Goal: Transaction & Acquisition: Download file/media

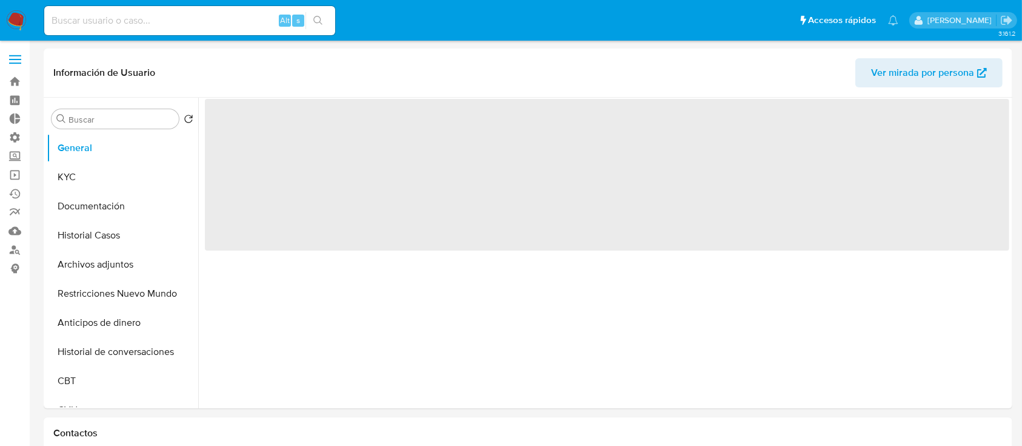
select select "10"
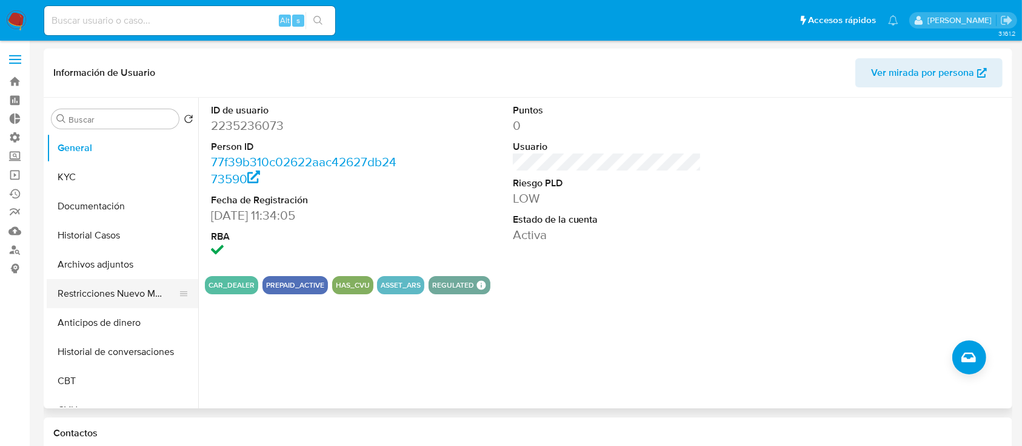
click at [101, 286] on button "Restricciones Nuevo Mundo" at bounding box center [118, 293] width 142 height 29
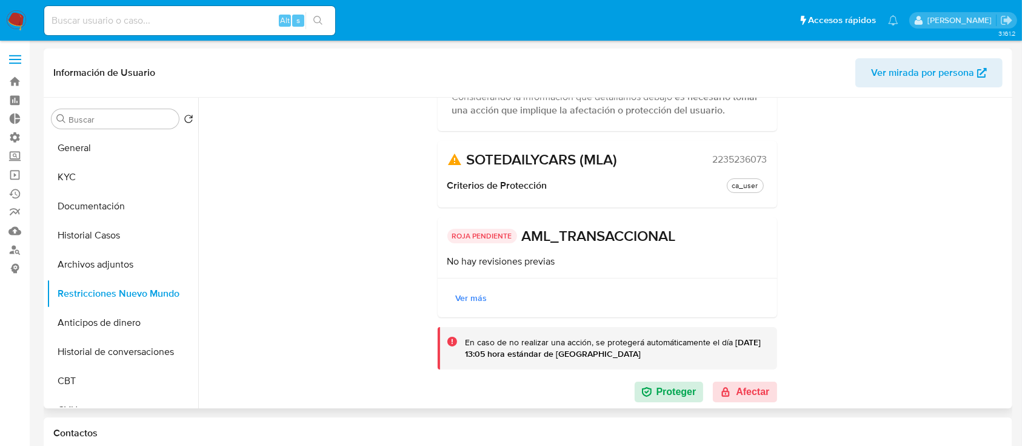
scroll to position [133, 0]
click at [121, 235] on button "Historial Casos" at bounding box center [118, 235] width 142 height 29
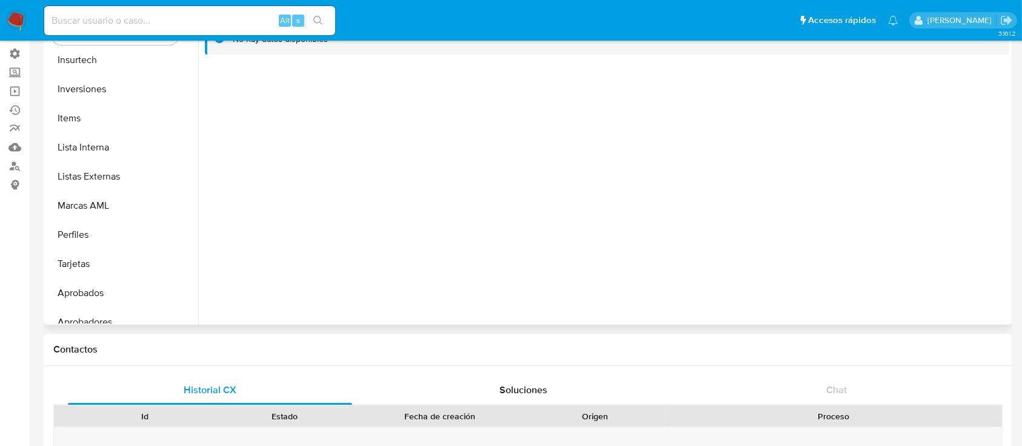
scroll to position [616, 0]
click at [113, 153] on button "Lista Interna" at bounding box center [118, 146] width 142 height 29
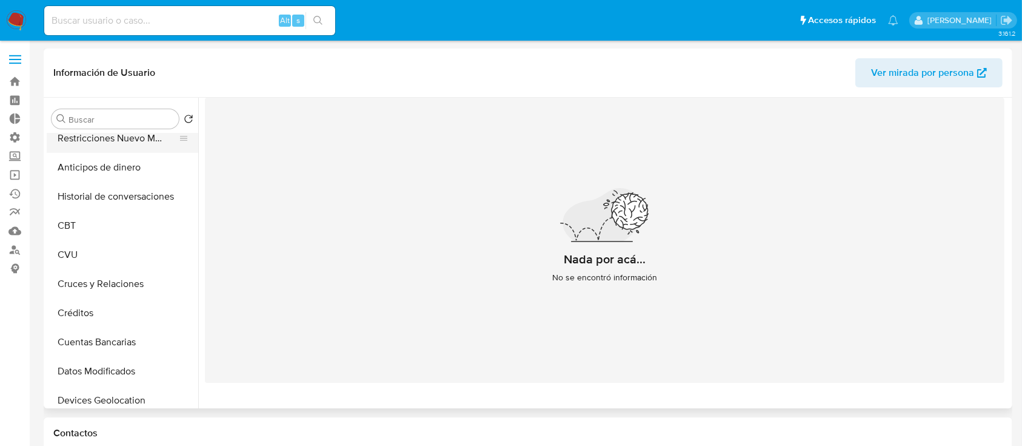
scroll to position [0, 0]
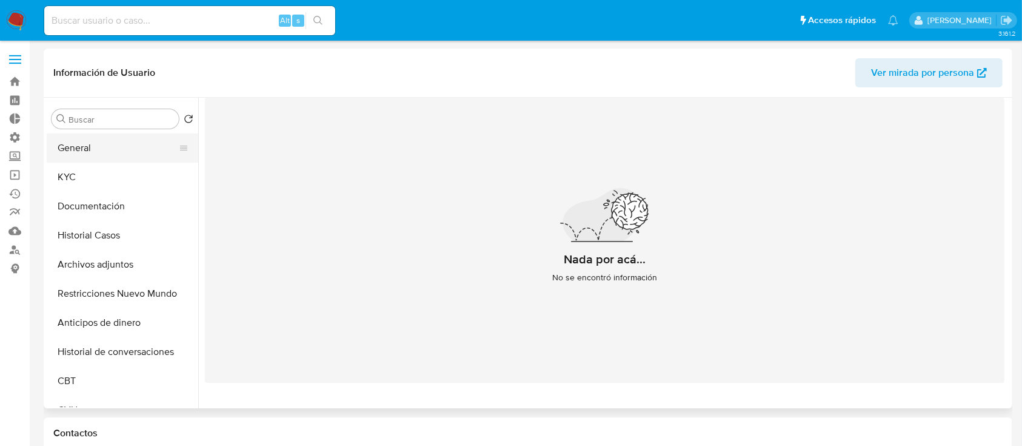
click at [107, 139] on button "General" at bounding box center [118, 147] width 142 height 29
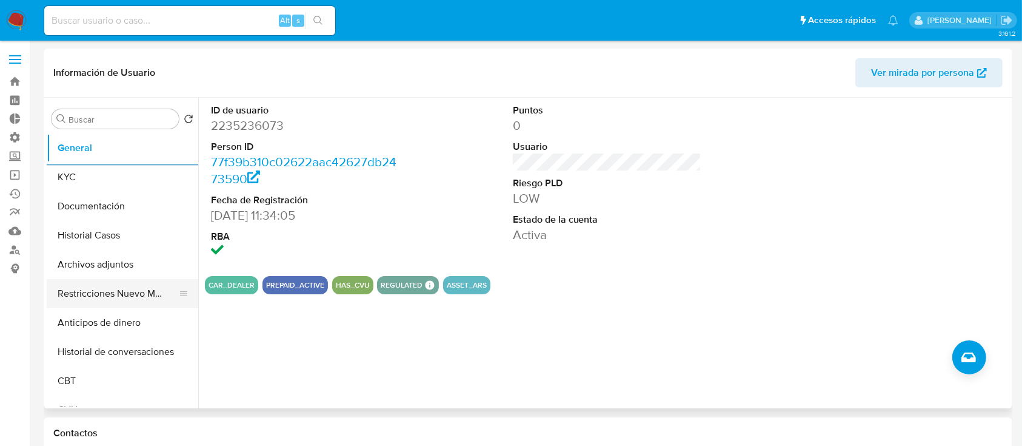
click at [109, 291] on button "Restricciones Nuevo Mundo" at bounding box center [118, 293] width 142 height 29
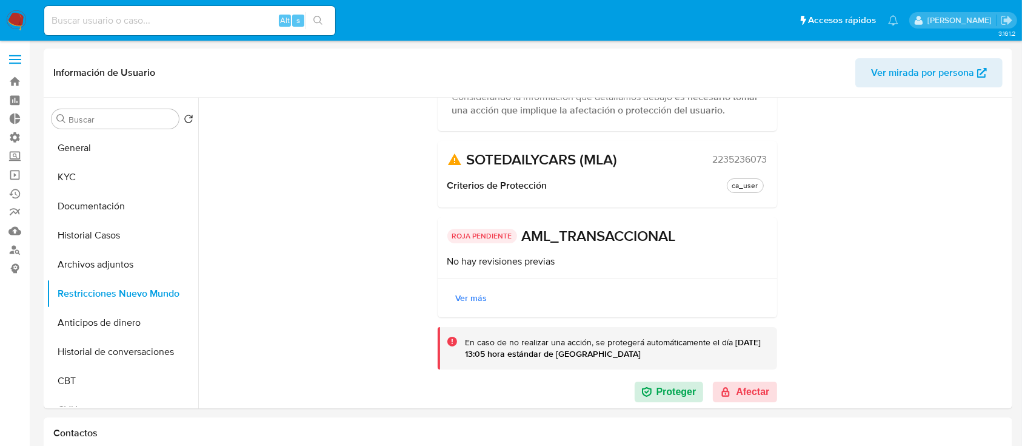
scroll to position [35, 0]
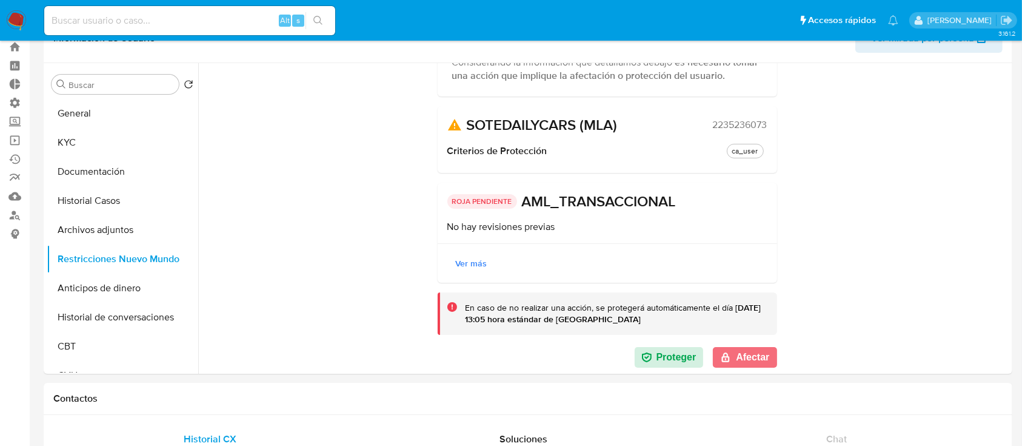
click at [751, 356] on button "Afectar" at bounding box center [745, 357] width 64 height 21
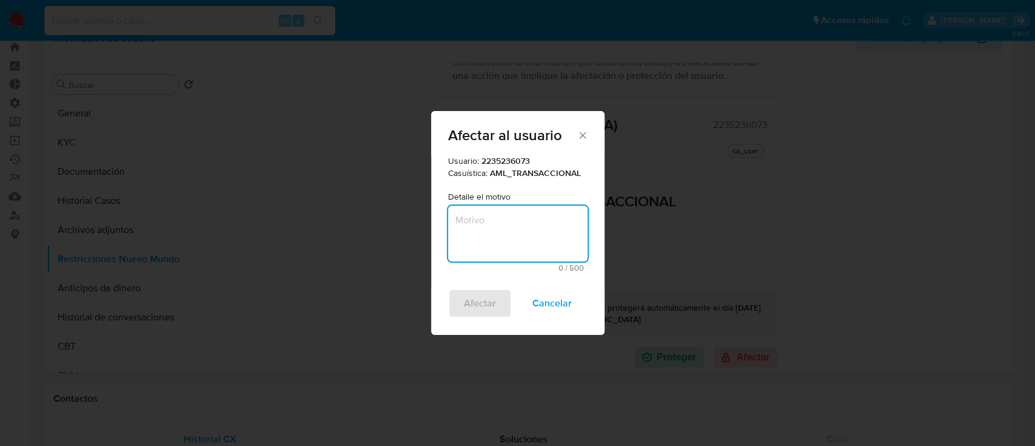
click at [481, 236] on textarea "Motivo" at bounding box center [517, 233] width 139 height 56
type textarea "AML"
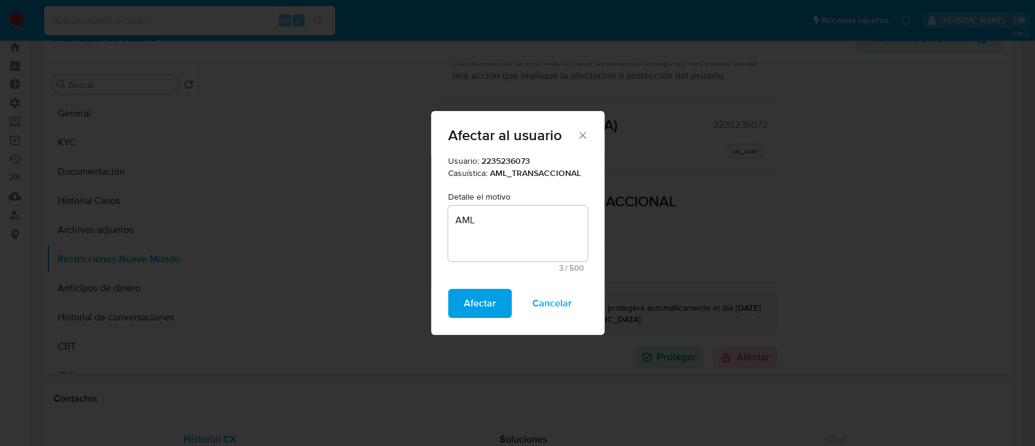
click at [485, 309] on span "Afectar" at bounding box center [480, 303] width 32 height 27
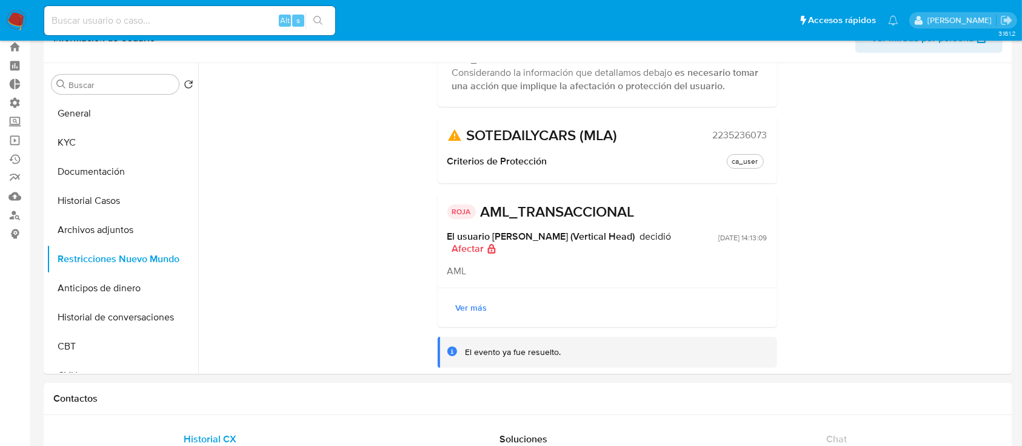
scroll to position [122, 0]
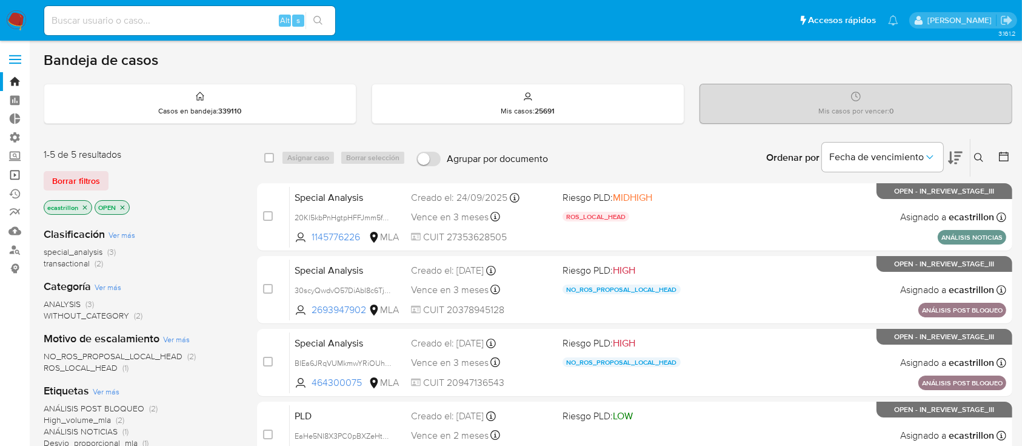
click at [10, 175] on link "Operaciones masivas" at bounding box center [72, 174] width 144 height 19
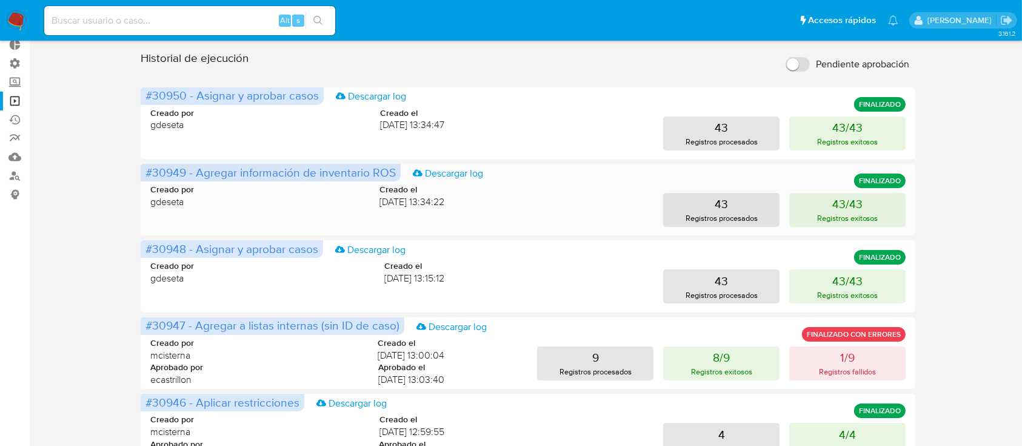
scroll to position [76, 0]
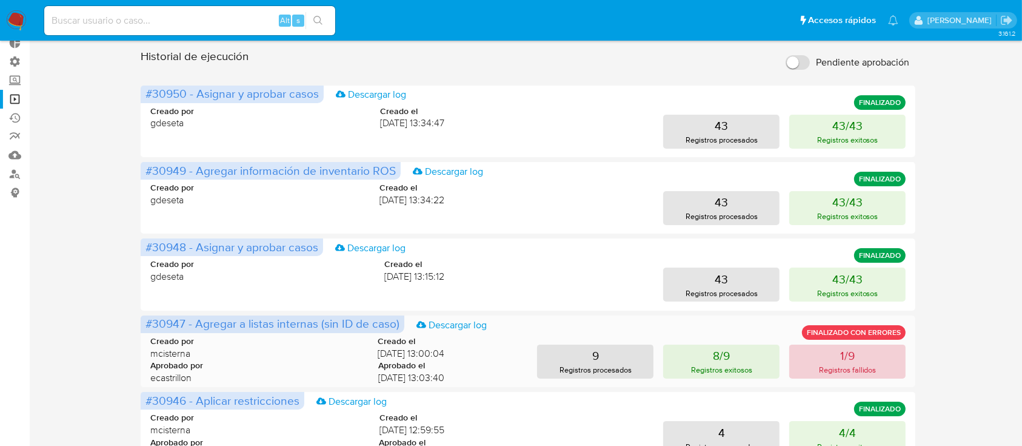
click at [891, 375] on button "1/9 Registros fallidos" at bounding box center [847, 361] width 116 height 34
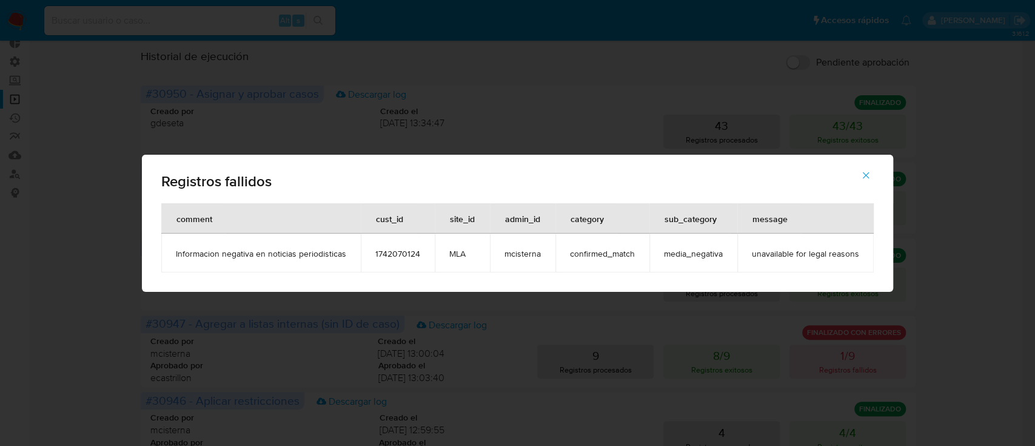
click at [863, 172] on icon "button" at bounding box center [865, 175] width 11 height 11
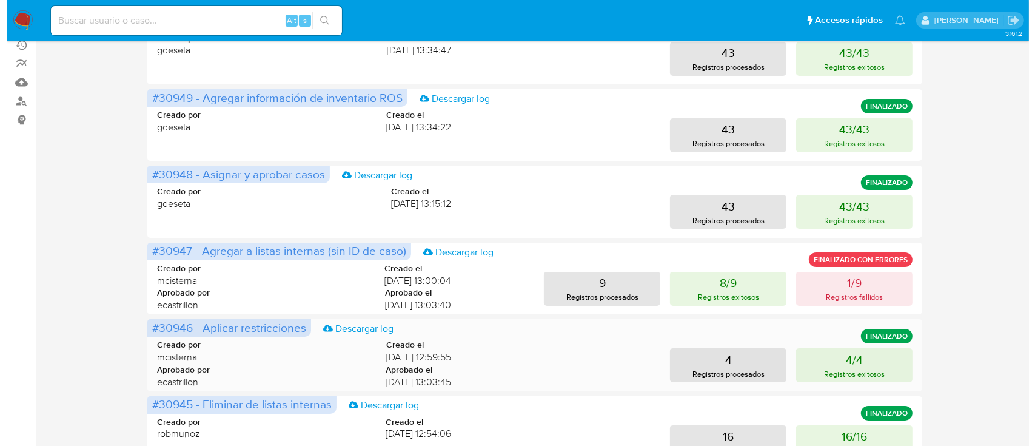
scroll to position [141, 0]
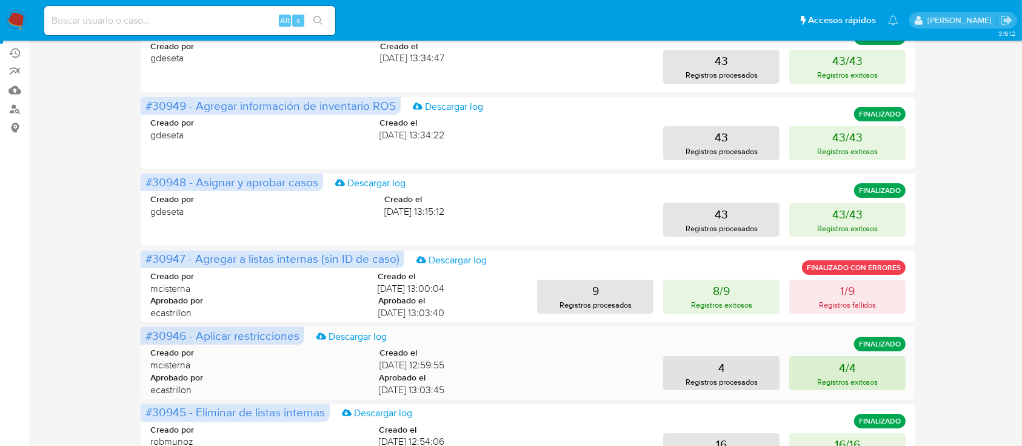
click at [807, 359] on button "4/4 Registros exitosos" at bounding box center [847, 373] width 116 height 34
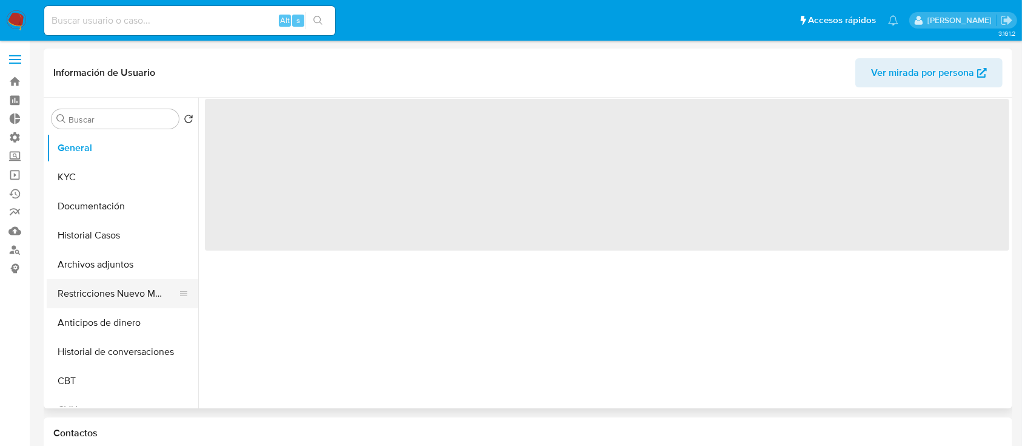
select select "10"
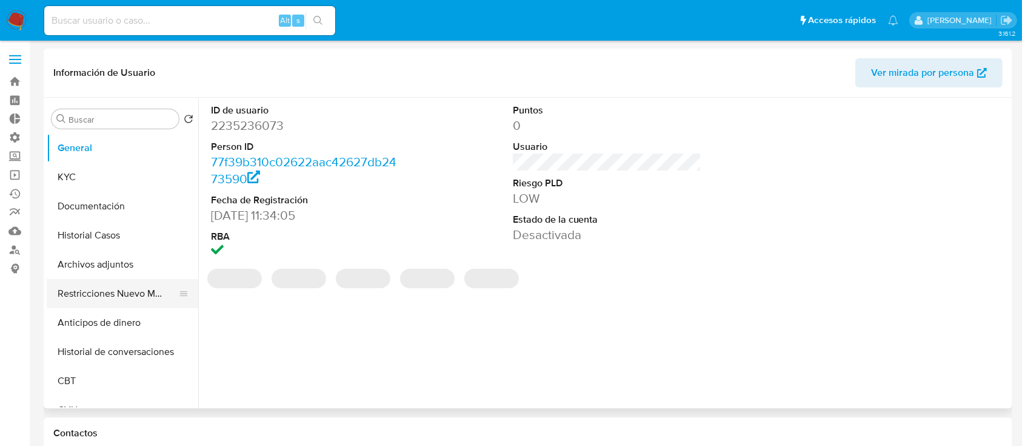
click at [84, 281] on button "Restricciones Nuevo Mundo" at bounding box center [118, 293] width 142 height 29
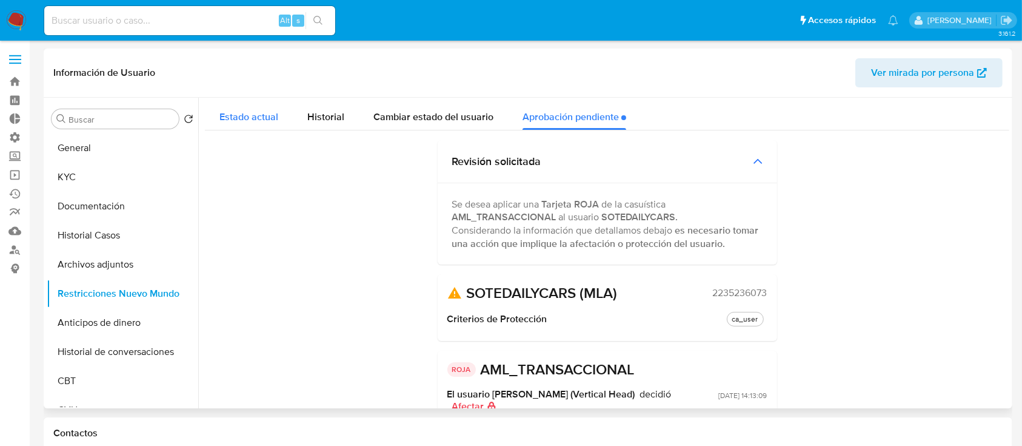
click at [269, 124] on div "Estado actual" at bounding box center [248, 114] width 59 height 32
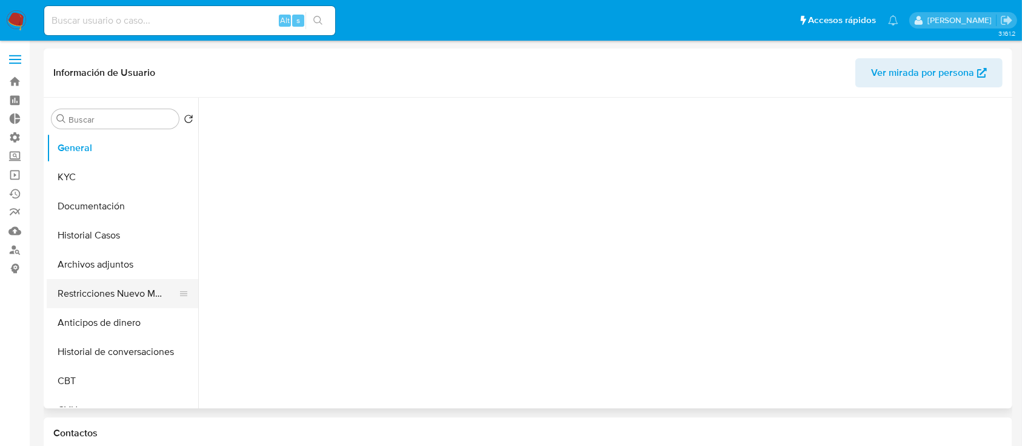
select select "10"
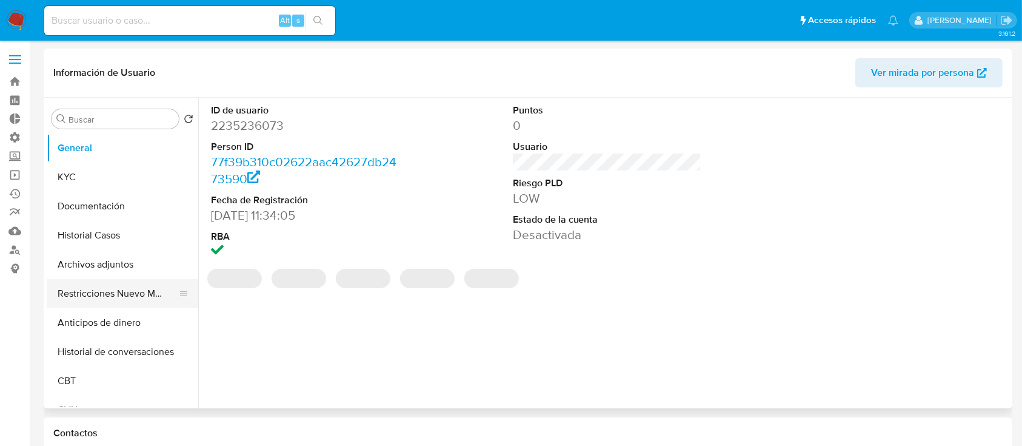
click at [104, 293] on button "Restricciones Nuevo Mundo" at bounding box center [118, 293] width 142 height 29
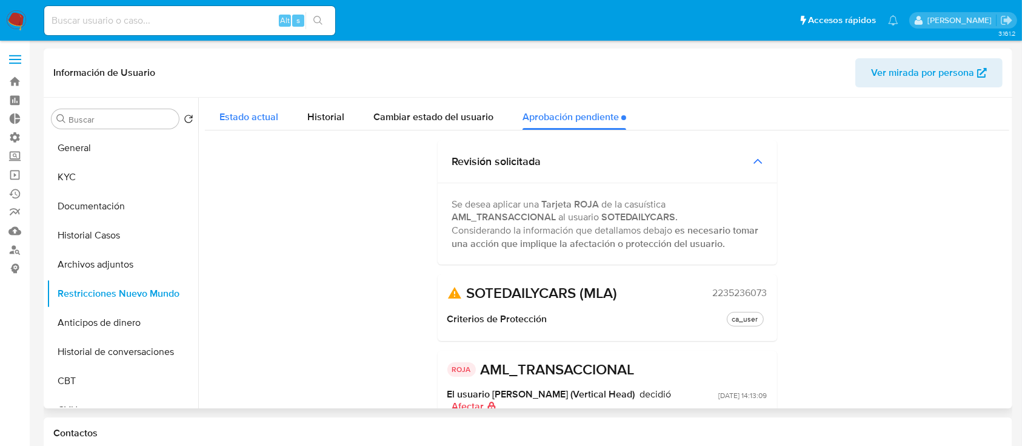
click at [266, 102] on div "Estado actual" at bounding box center [248, 114] width 59 height 32
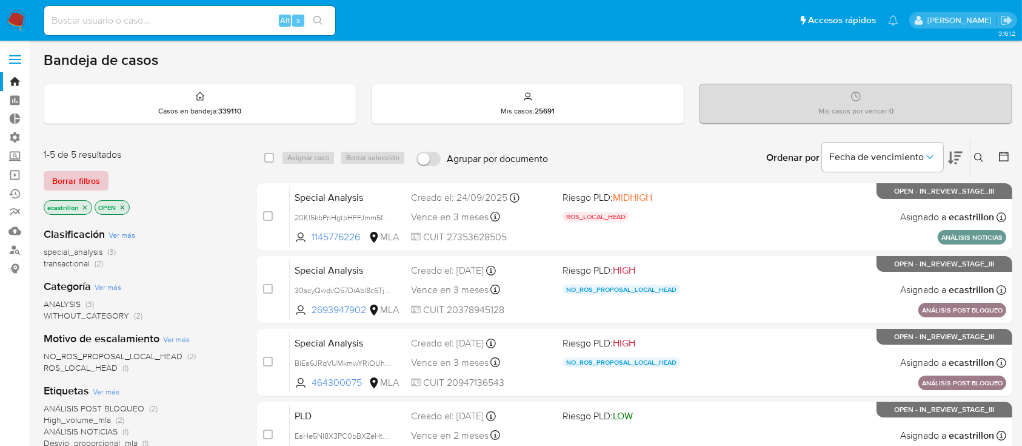
click at [82, 177] on span "Borrar filtros" at bounding box center [76, 180] width 48 height 17
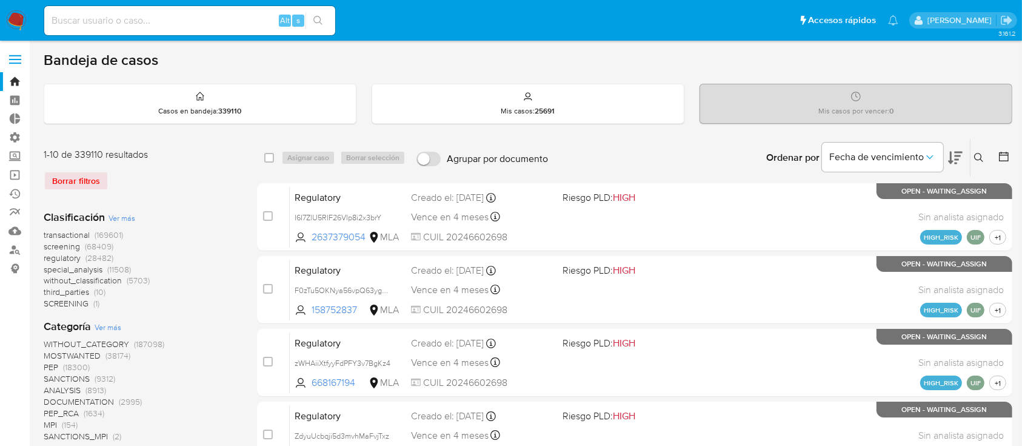
click at [99, 176] on div "Borrar filtros" at bounding box center [141, 180] width 194 height 19
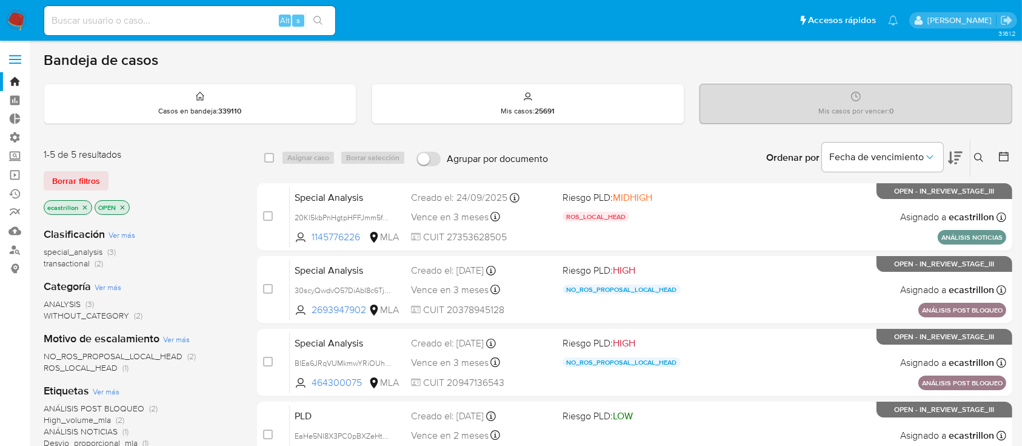
click at [23, 328] on aside "Bandeja Tablero Tablero Externo Administración Reglas Roles Usuarios Equipos Co…" at bounding box center [15, 369] width 30 height 738
click at [82, 181] on span "Borrar filtros" at bounding box center [76, 180] width 48 height 17
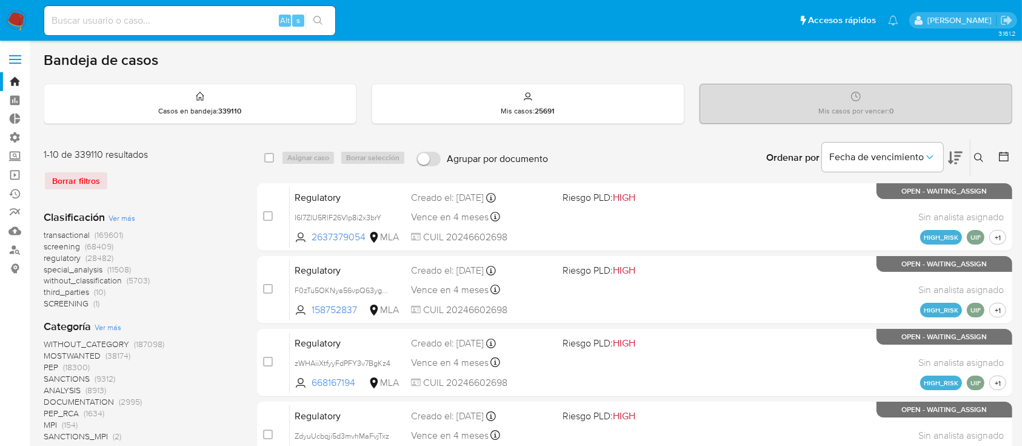
click at [981, 158] on icon at bounding box center [979, 158] width 10 height 10
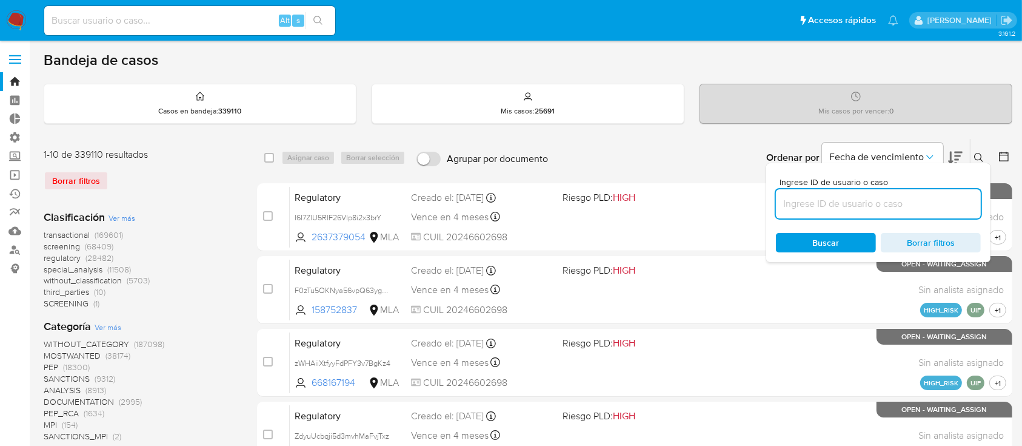
click at [802, 203] on input at bounding box center [878, 204] width 205 height 16
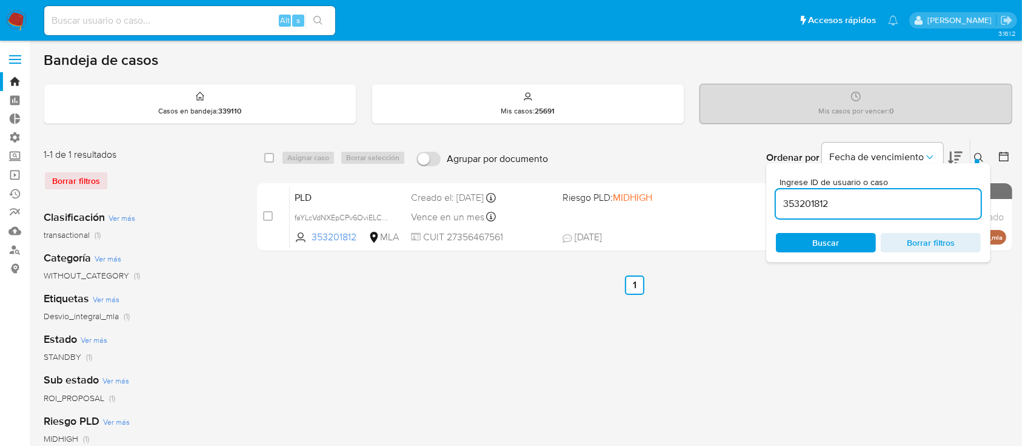
click at [980, 157] on icon at bounding box center [979, 158] width 10 height 10
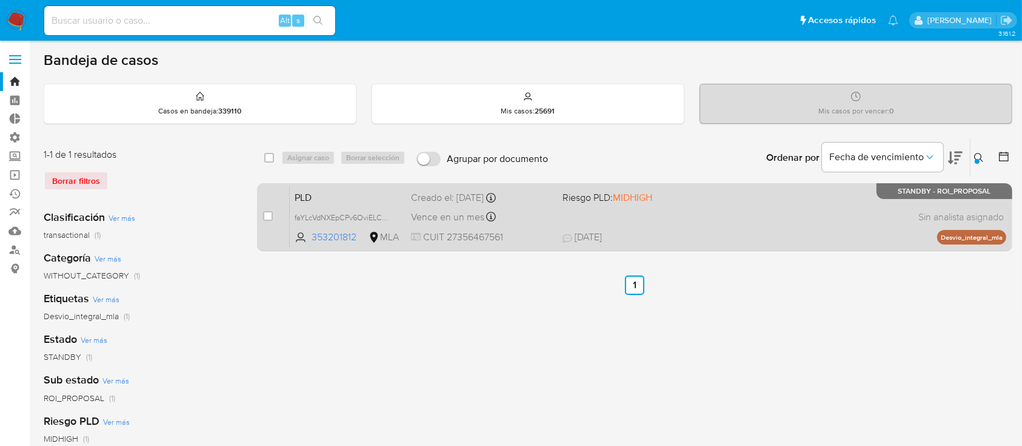
click at [783, 199] on div "PLD faYLcVdNXEpCPv6OviELCXln 353201812 MLA Riesgo PLD: MIDHIGH Creado el: 12/08…" at bounding box center [648, 216] width 716 height 61
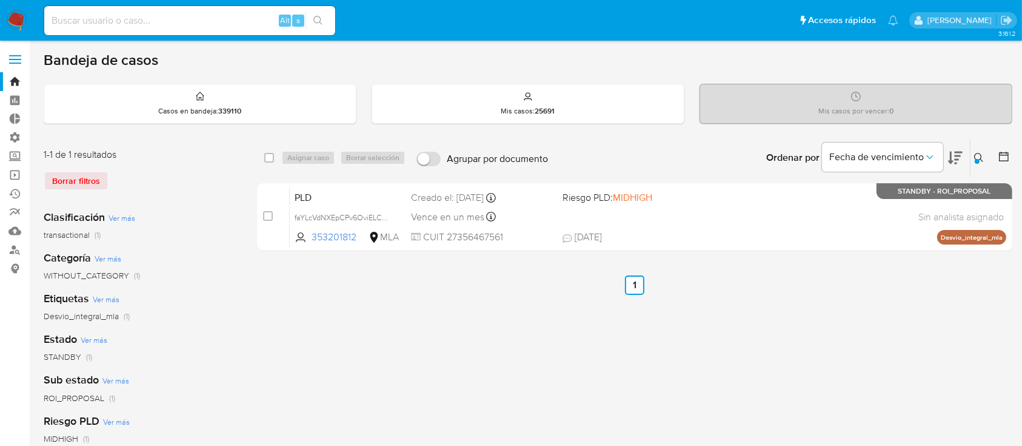
click at [977, 157] on icon at bounding box center [979, 158] width 10 height 10
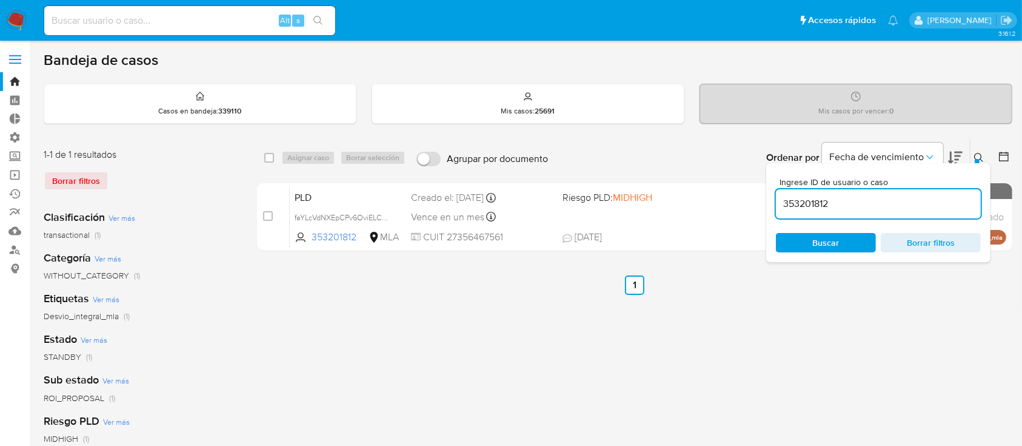
click at [951, 196] on input "353201812" at bounding box center [878, 204] width 205 height 16
type input "666229701"
click at [978, 163] on div "Ingrese ID de usuario o caso 666229701 Buscar Borrar filtros" at bounding box center [878, 212] width 224 height 99
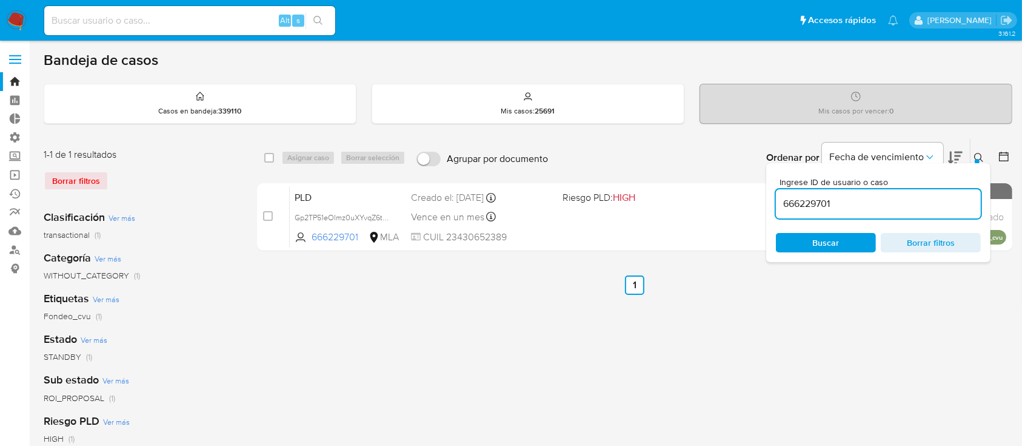
click at [978, 158] on icon at bounding box center [979, 158] width 10 height 10
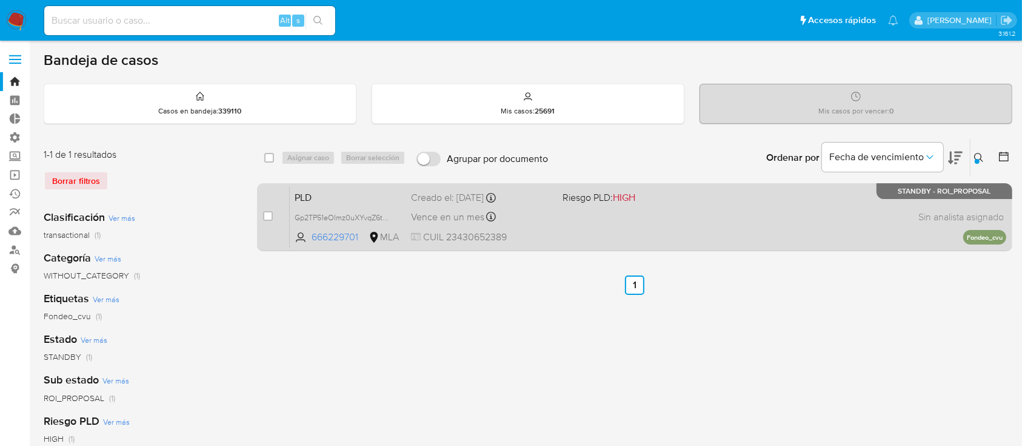
click at [841, 214] on div "PLD Gp2TP51eOImz0uXYvqZ6tuLe 666229701 MLA Riesgo PLD: HIGH Creado el: 12/08/20…" at bounding box center [648, 216] width 716 height 61
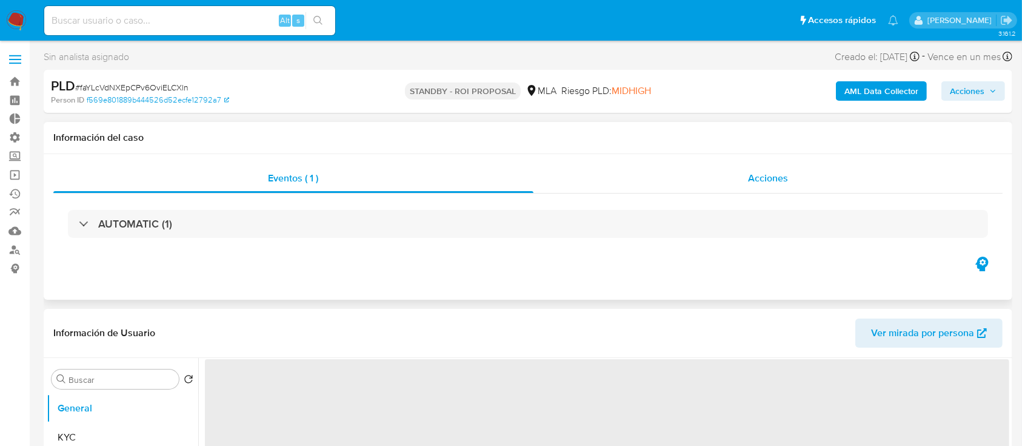
click at [741, 187] on div "Acciones" at bounding box center [768, 178] width 470 height 29
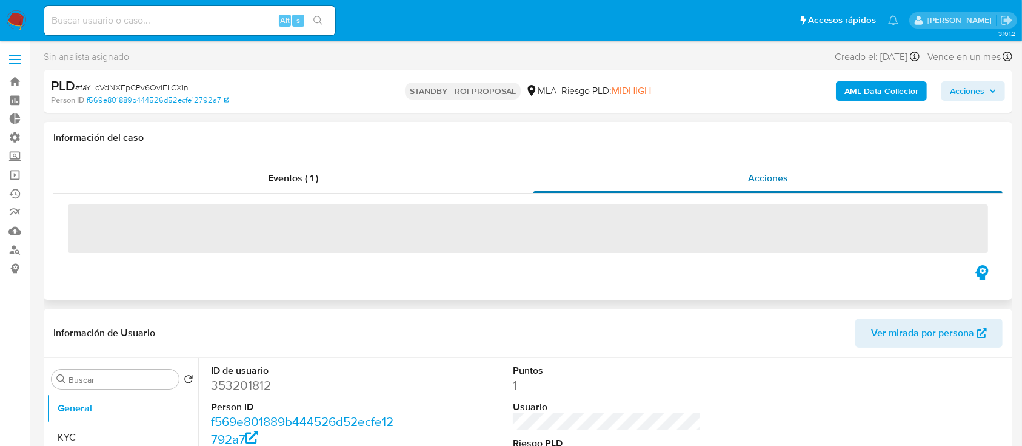
select select "10"
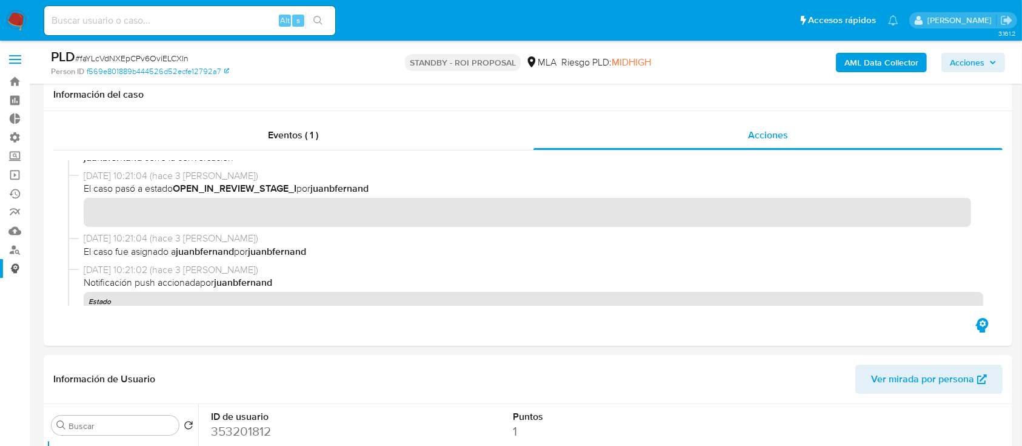
scroll to position [386, 0]
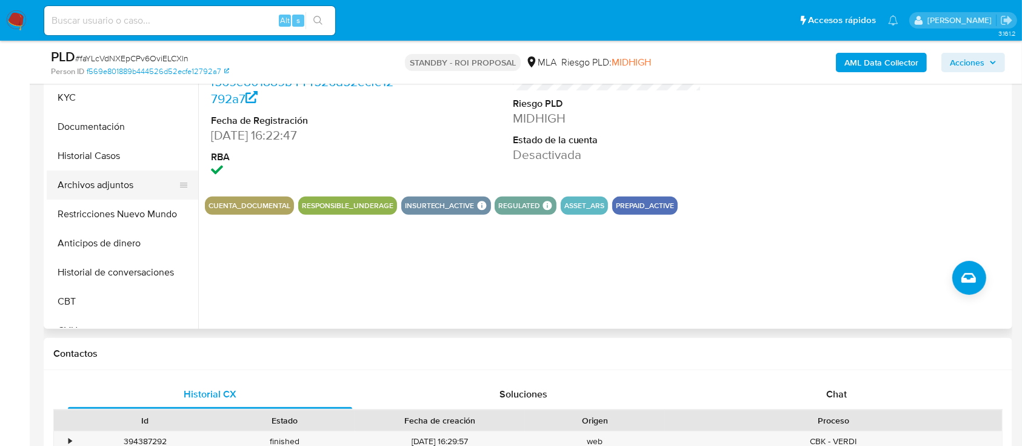
click at [80, 189] on button "Archivos adjuntos" at bounding box center [118, 184] width 142 height 29
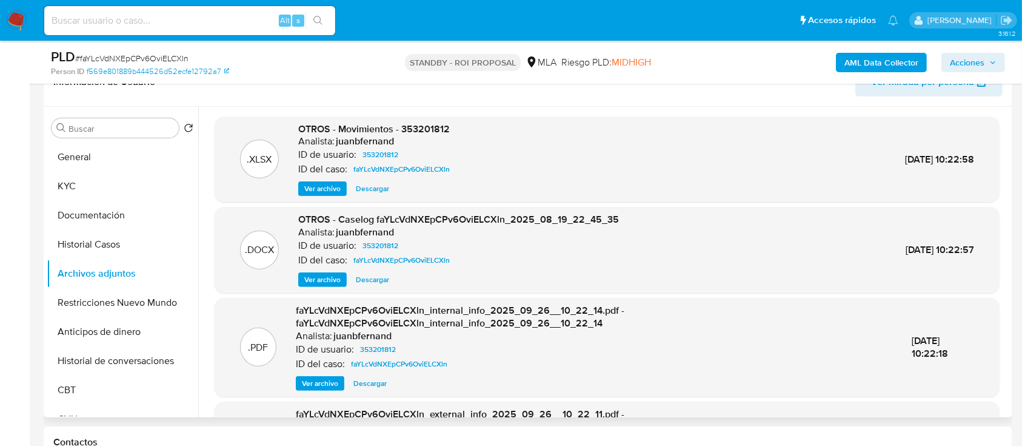
scroll to position [296, 0]
click at [367, 280] on span "Descargar" at bounding box center [372, 280] width 33 height 12
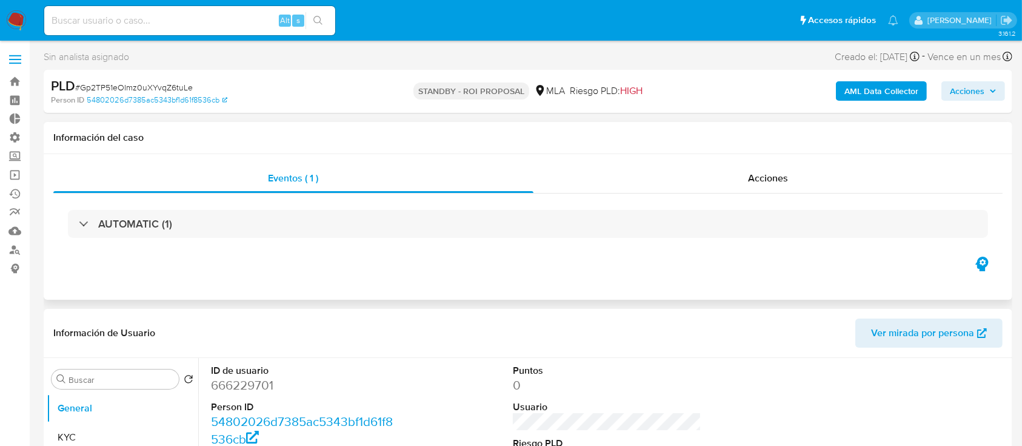
select select "10"
click at [743, 186] on div "Acciones" at bounding box center [768, 178] width 470 height 29
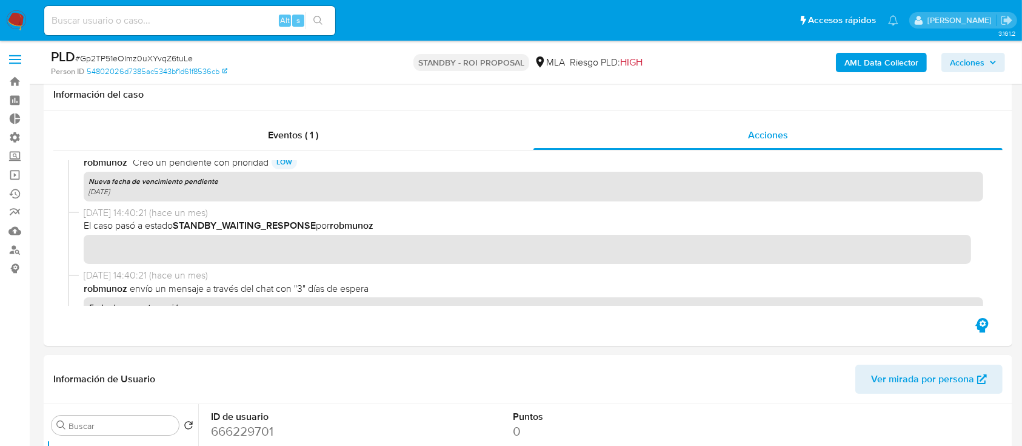
scroll to position [396, 0]
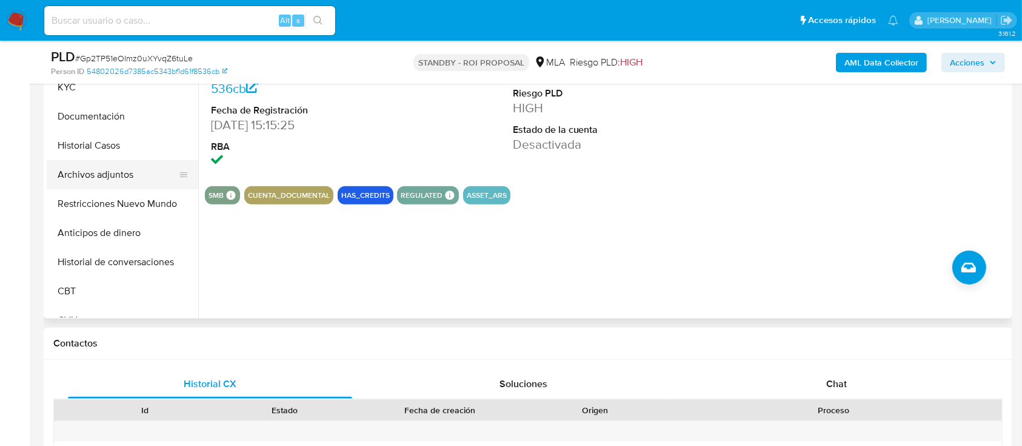
click at [105, 165] on button "Archivos adjuntos" at bounding box center [118, 174] width 142 height 29
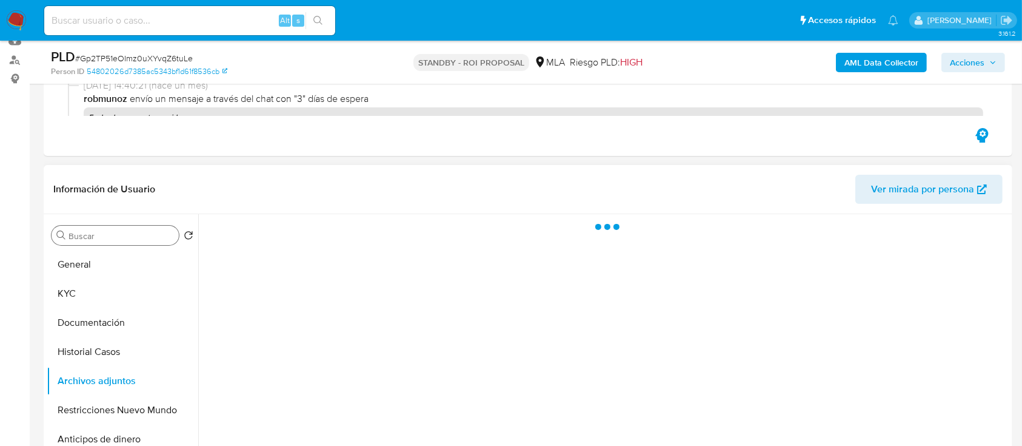
scroll to position [189, 0]
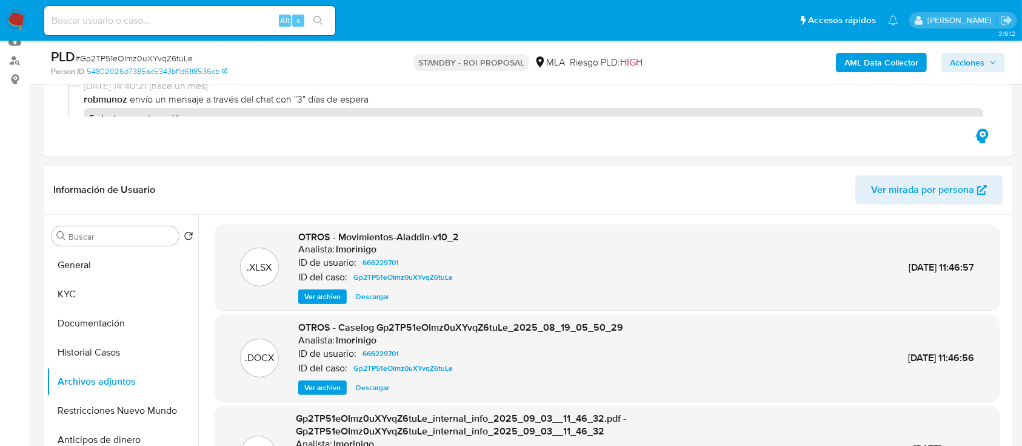
click at [374, 387] on span "Descargar" at bounding box center [372, 387] width 33 height 12
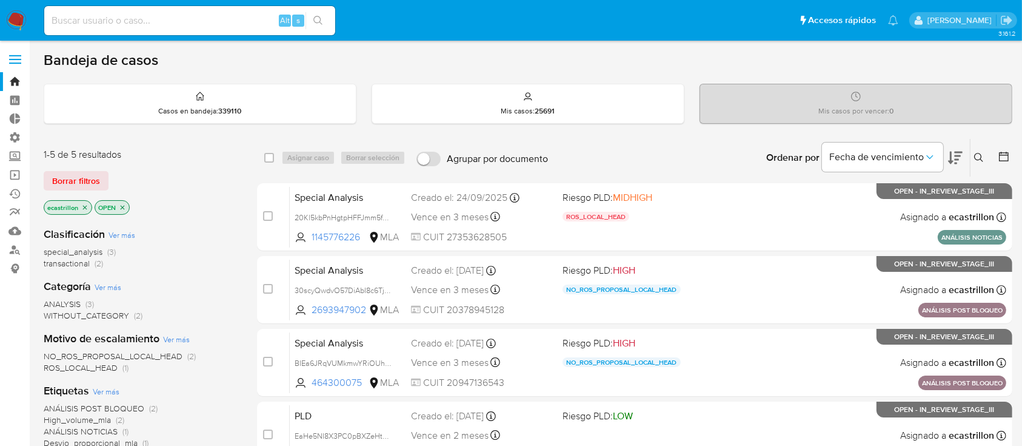
click at [64, 172] on span "Borrar filtros" at bounding box center [76, 180] width 48 height 17
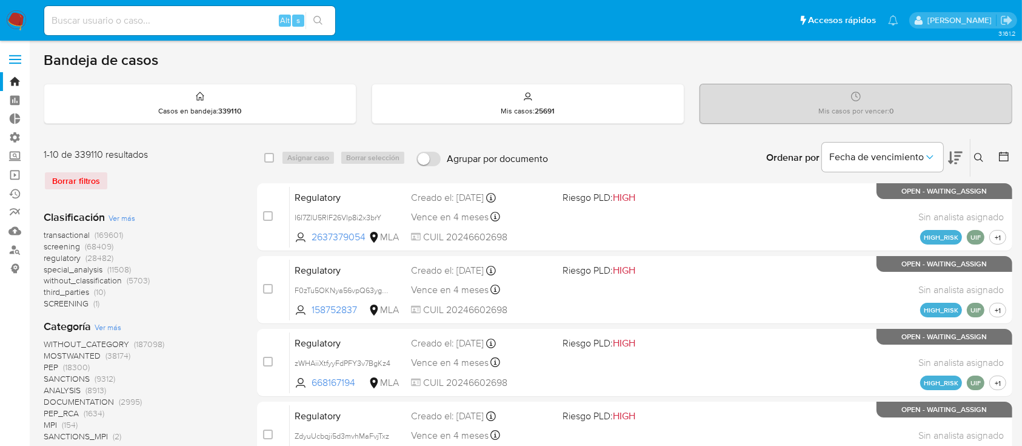
click at [980, 159] on icon at bounding box center [979, 158] width 10 height 10
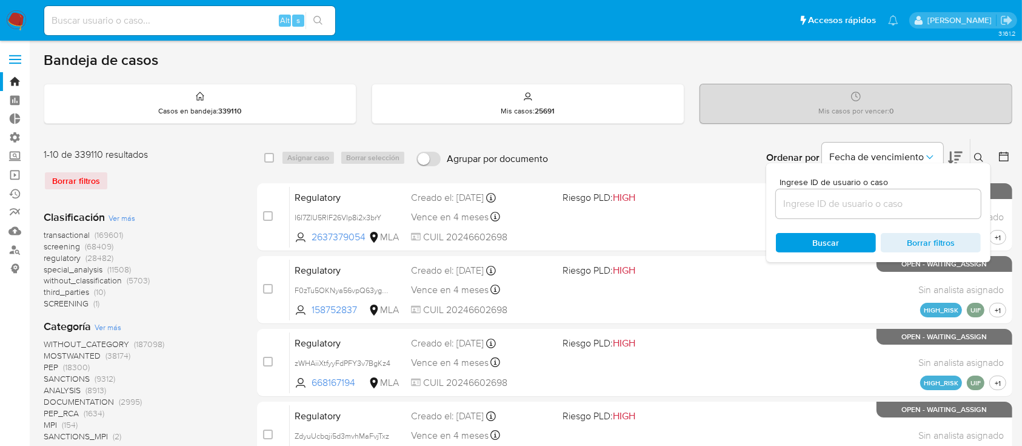
click at [920, 211] on div at bounding box center [878, 203] width 205 height 29
click at [920, 204] on input at bounding box center [878, 204] width 205 height 16
paste input "2383198386"
type input "2383198386"
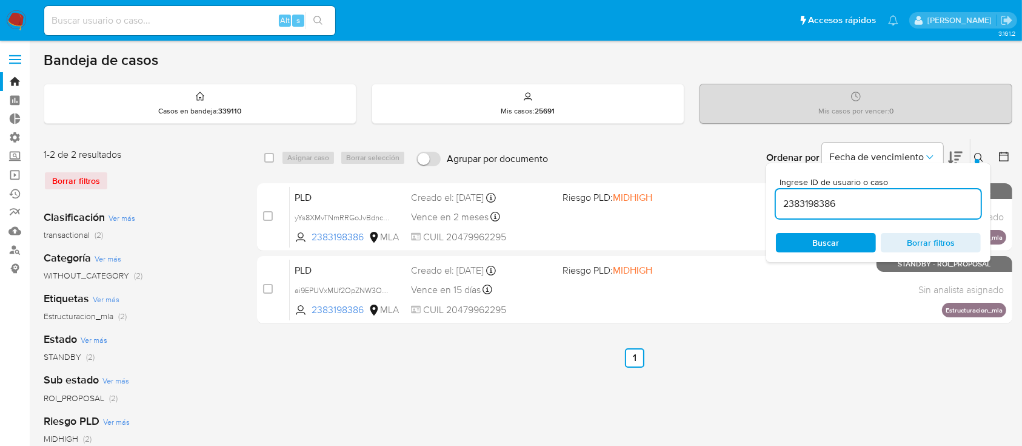
click at [977, 149] on div "Ingrese ID de usuario o caso 2383198386 Buscar Borrar filtros" at bounding box center [980, 158] width 21 height 38
click at [979, 154] on icon at bounding box center [979, 158] width 10 height 10
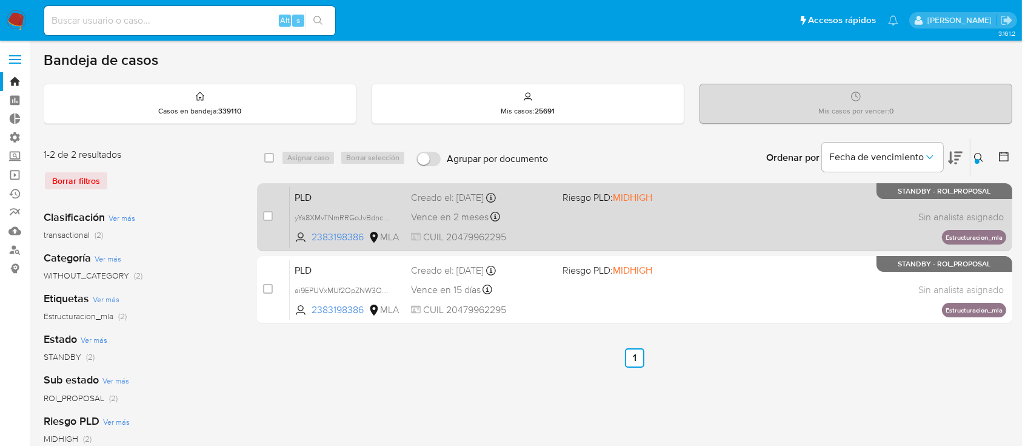
click at [387, 225] on div "PLD yYs8XMvTNmRRGoJvBdnc27Qx 2383198386 MLA Riesgo PLD: MIDHIGH Creado el: 12/0…" at bounding box center [648, 216] width 716 height 61
click at [381, 216] on span "yYs8XMvTNmRRGoJvBdnc27Qx" at bounding box center [348, 216] width 106 height 13
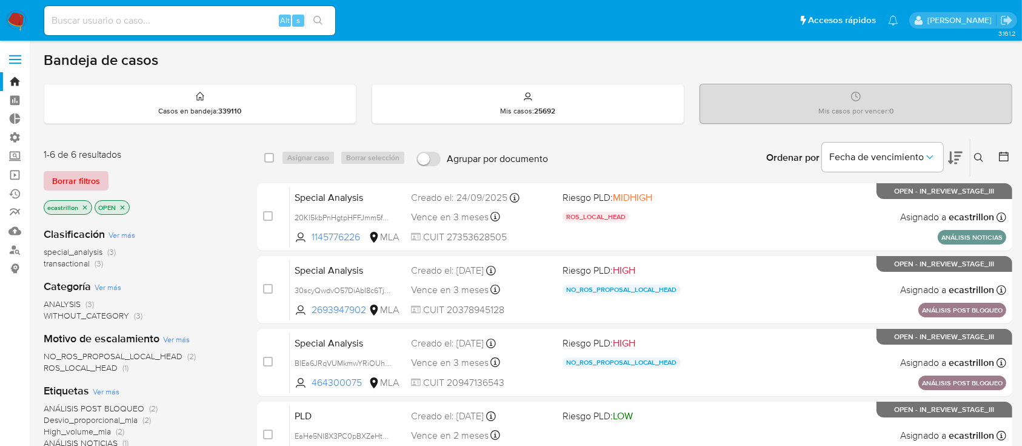
click at [84, 176] on span "Borrar filtros" at bounding box center [76, 180] width 48 height 17
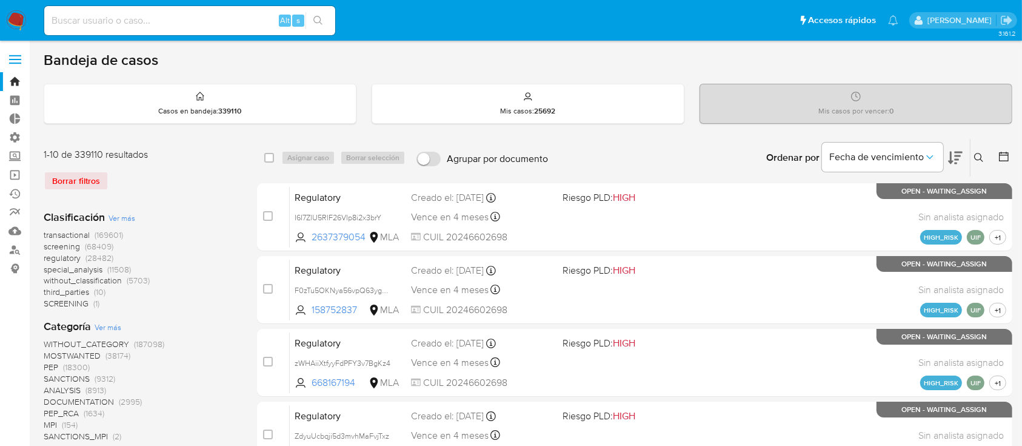
click at [983, 155] on icon at bounding box center [979, 158] width 10 height 10
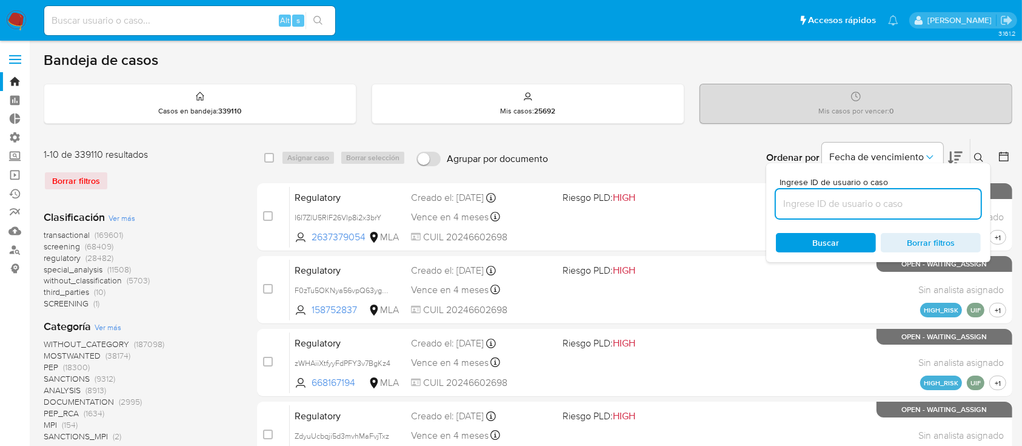
click at [961, 201] on input at bounding box center [878, 204] width 205 height 16
type input "751919058"
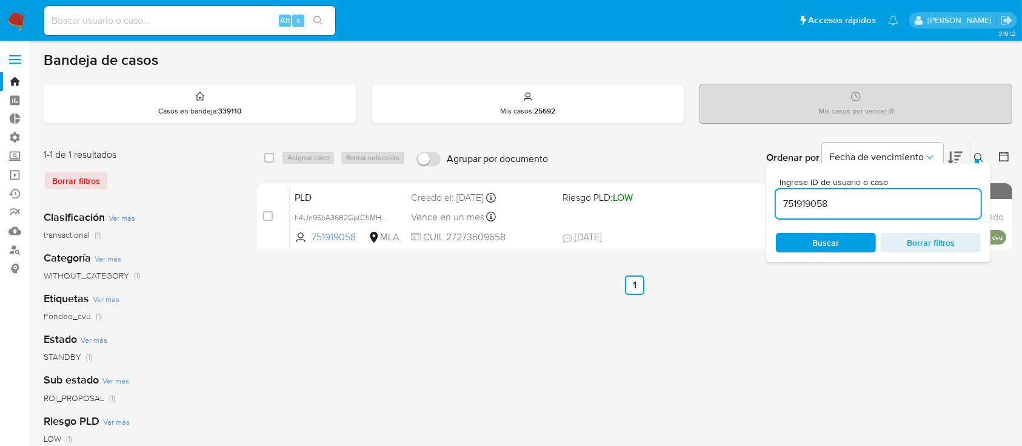
click at [983, 163] on div "Ingrese ID de usuario o caso 751919058 Buscar Borrar filtros" at bounding box center [878, 212] width 224 height 99
click at [977, 155] on icon at bounding box center [979, 158] width 10 height 10
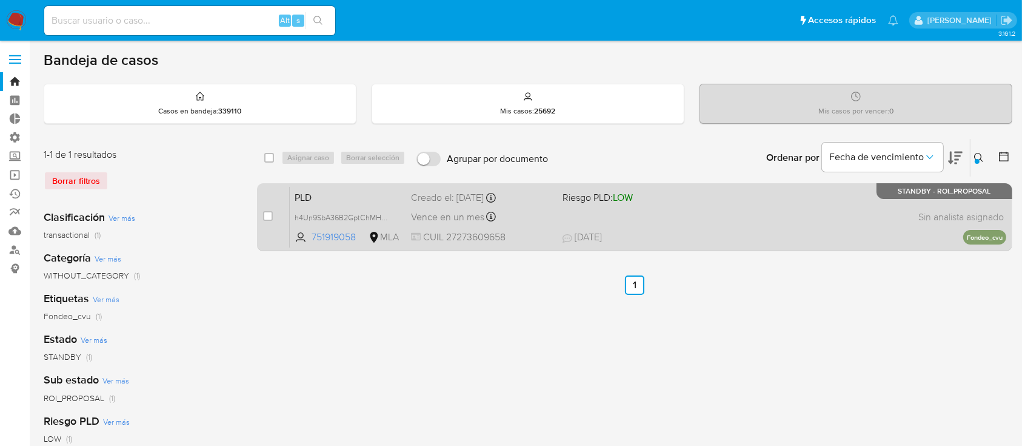
click at [847, 211] on div "PLD h4Un9SbA36B2GptChMHXwCWf 751919058 MLA Riesgo PLD: LOW Creado el: 12/08/202…" at bounding box center [648, 216] width 716 height 61
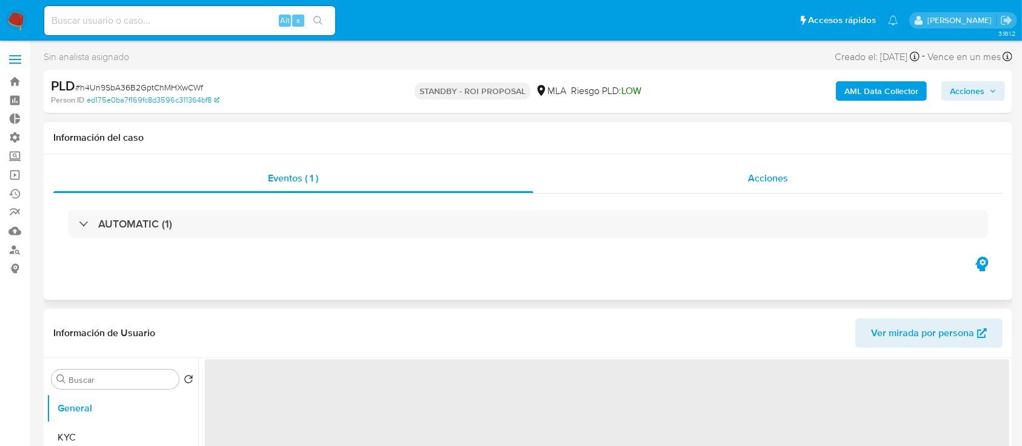
click at [727, 178] on div "Acciones" at bounding box center [768, 178] width 470 height 29
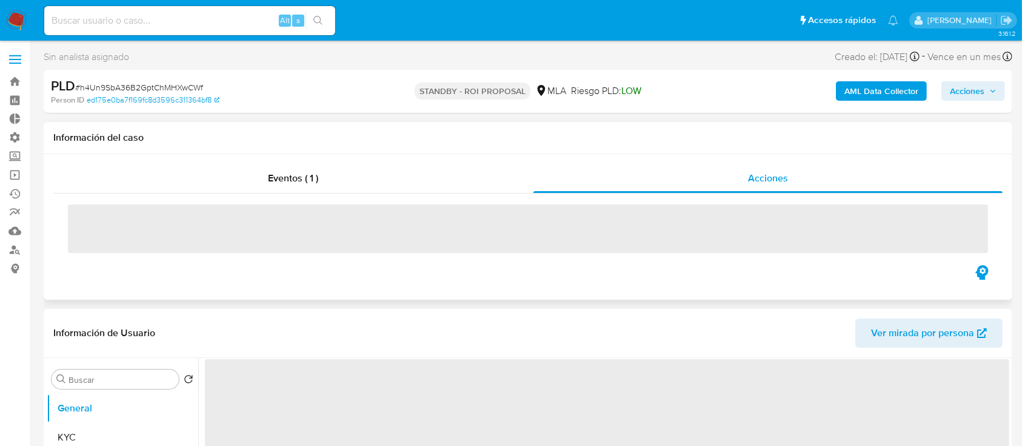
select select "10"
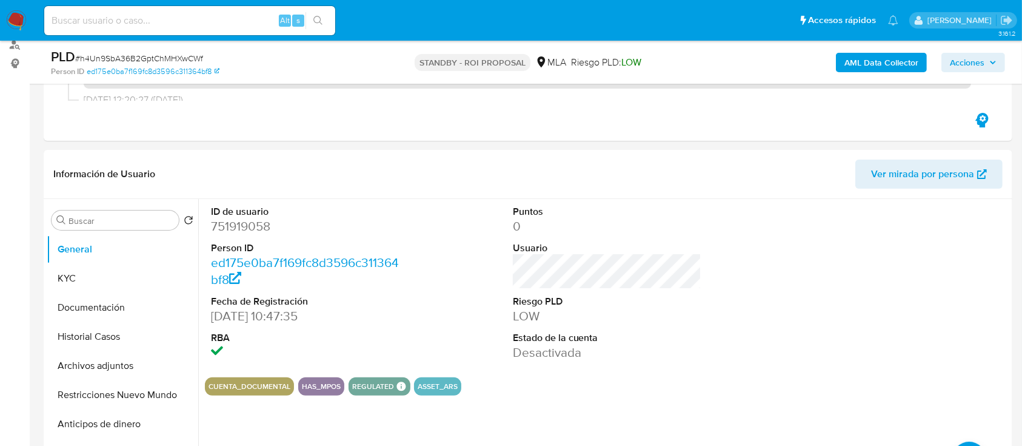
scroll to position [209, 0]
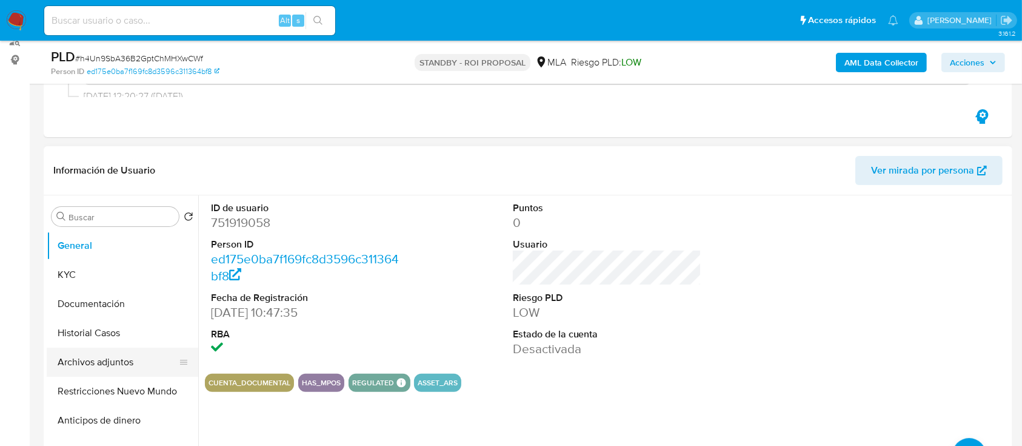
click at [71, 350] on button "Archivos adjuntos" at bounding box center [118, 361] width 142 height 29
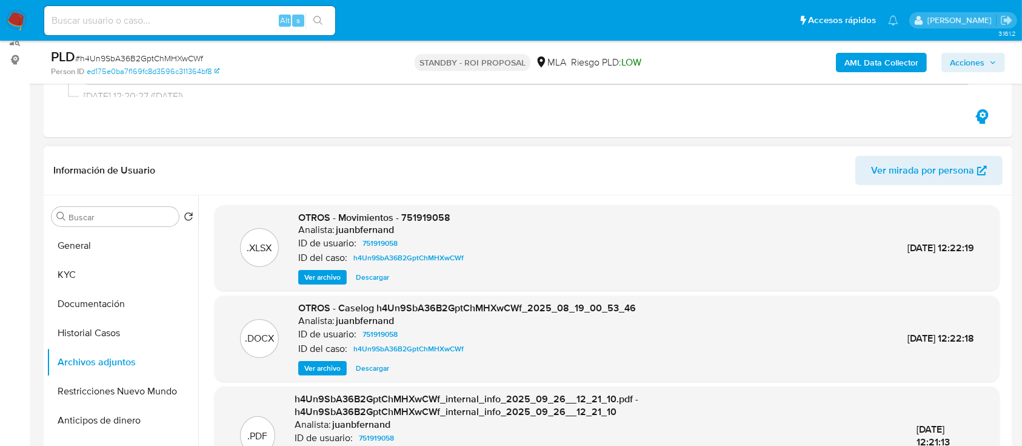
click at [363, 376] on div ".DOCX OTROS - Caselog h4Un9SbA36B2GptChMHXwCWf_2025_08_19_00_53_46 Analista: ju…" at bounding box center [607, 338] width 785 height 86
click at [375, 371] on span "Descargar" at bounding box center [372, 368] width 33 height 12
